Goal: Unclear

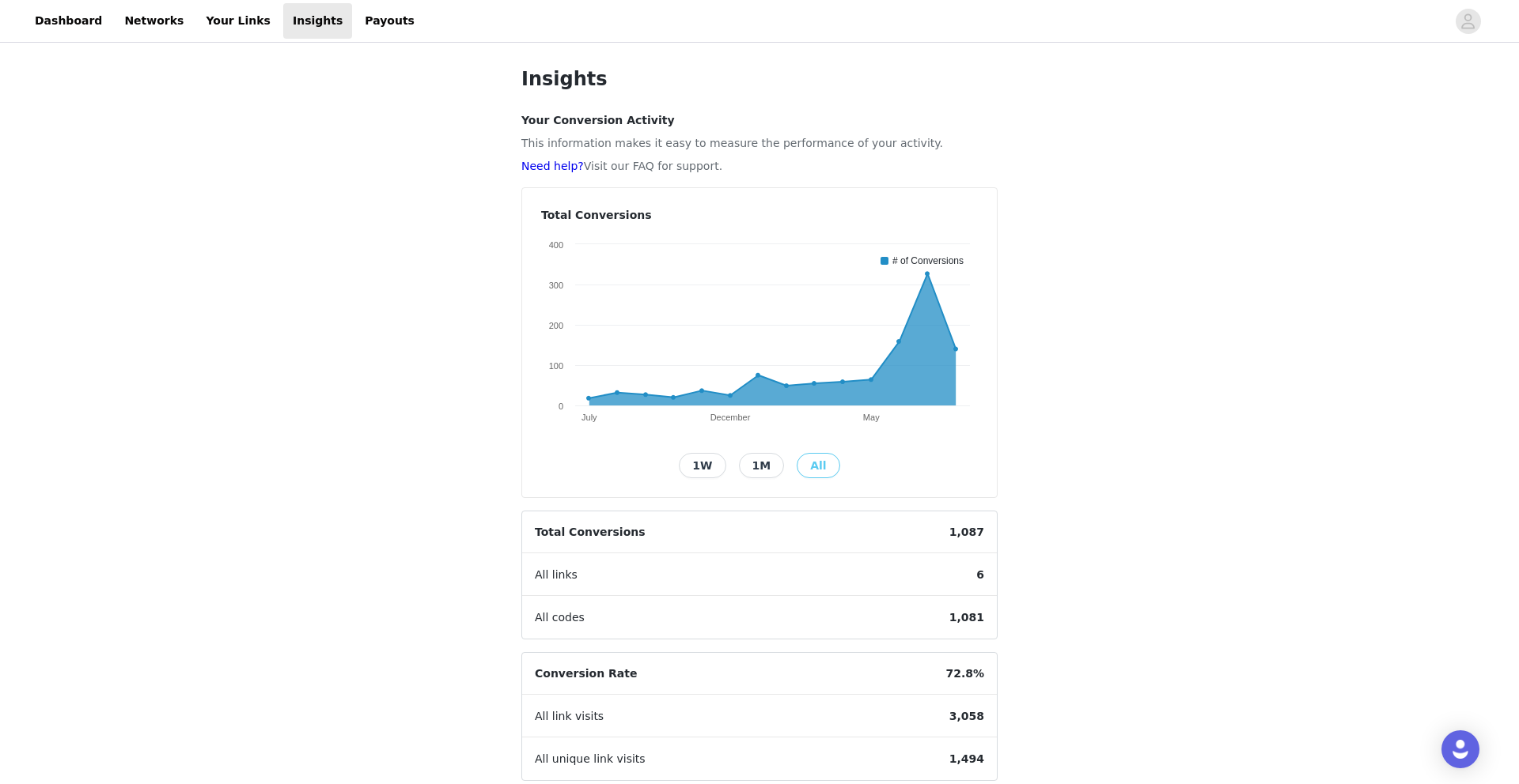
scroll to position [160, 0]
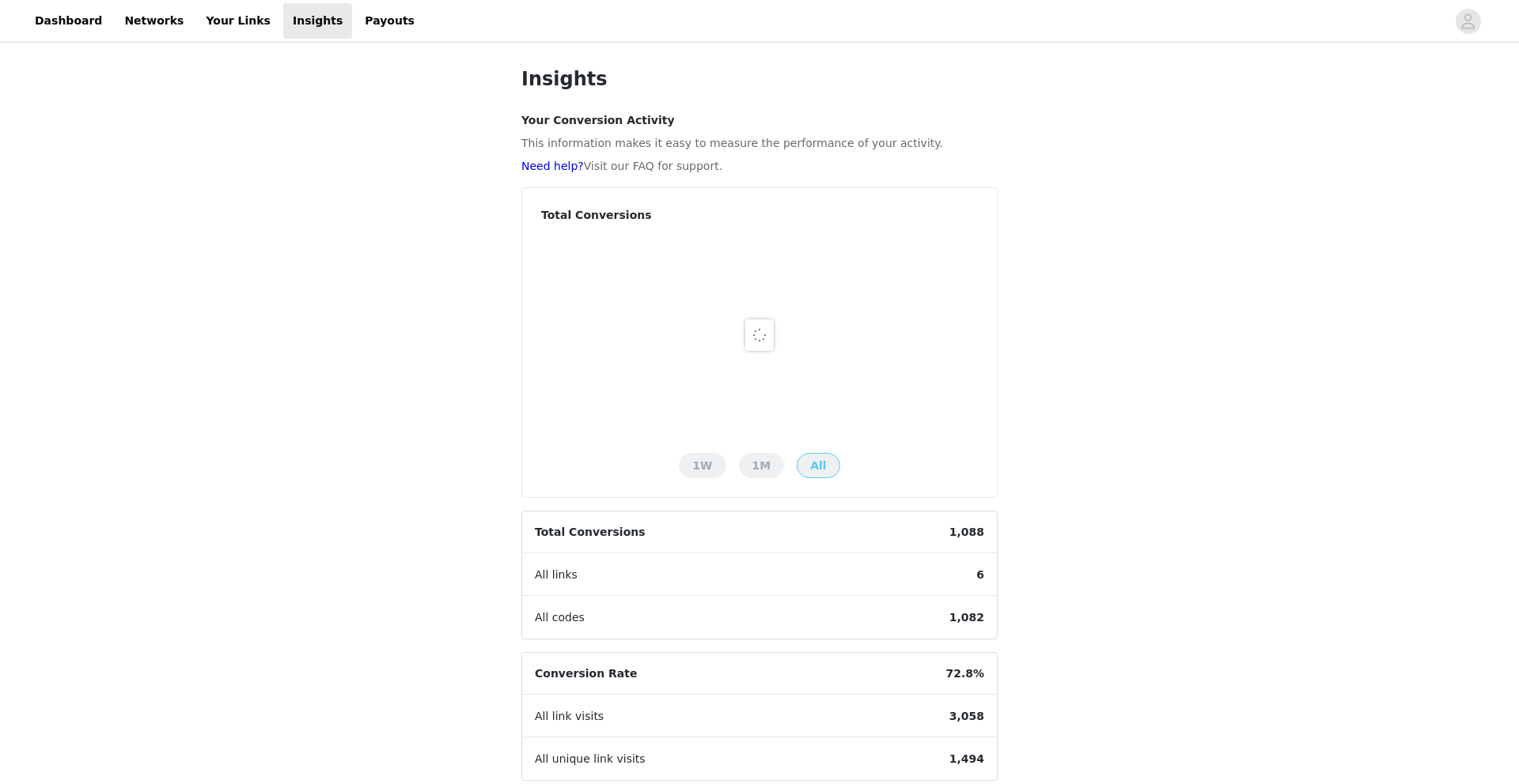
scroll to position [160, 0]
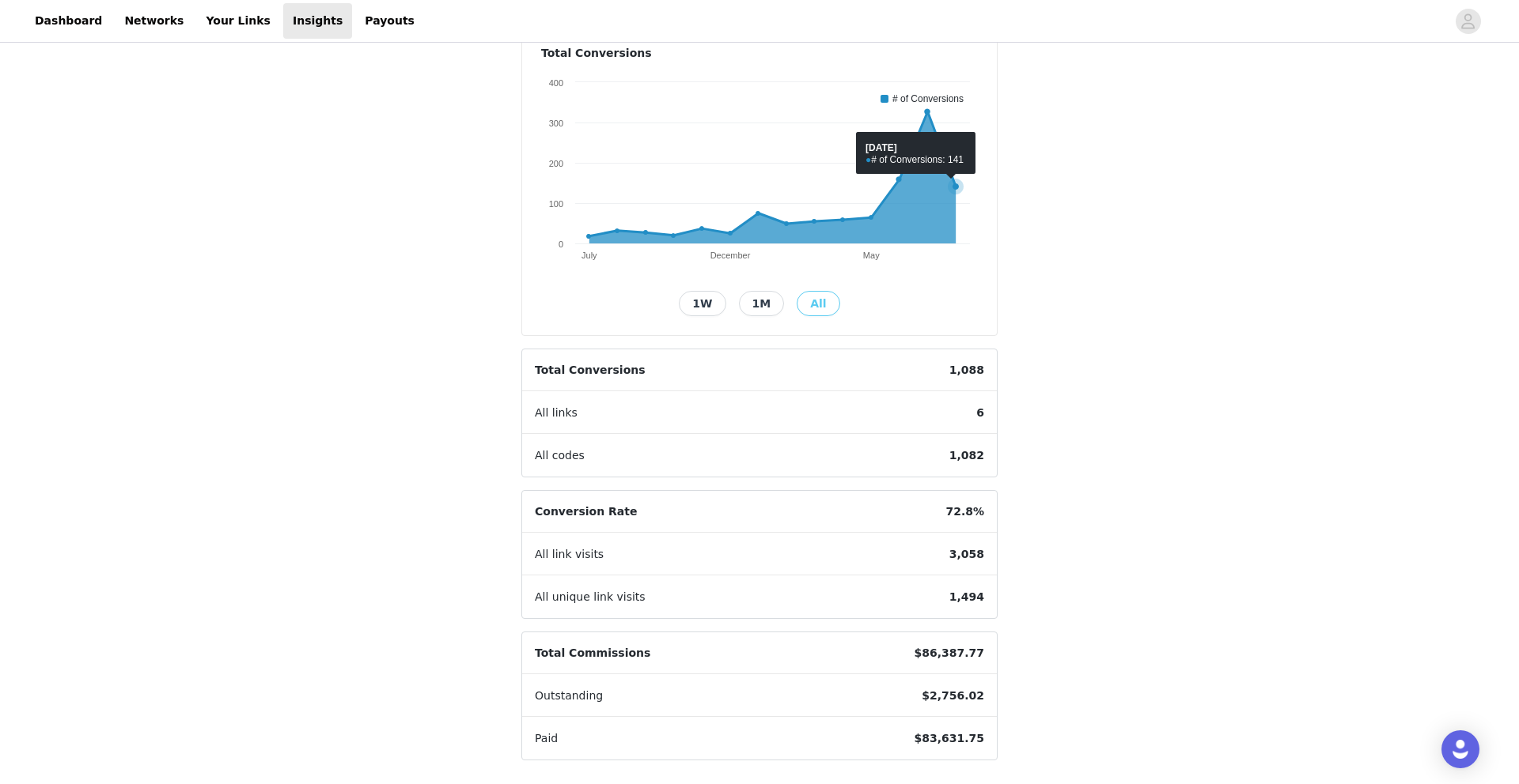
scroll to position [164, 0]
